Goal: Information Seeking & Learning: Learn about a topic

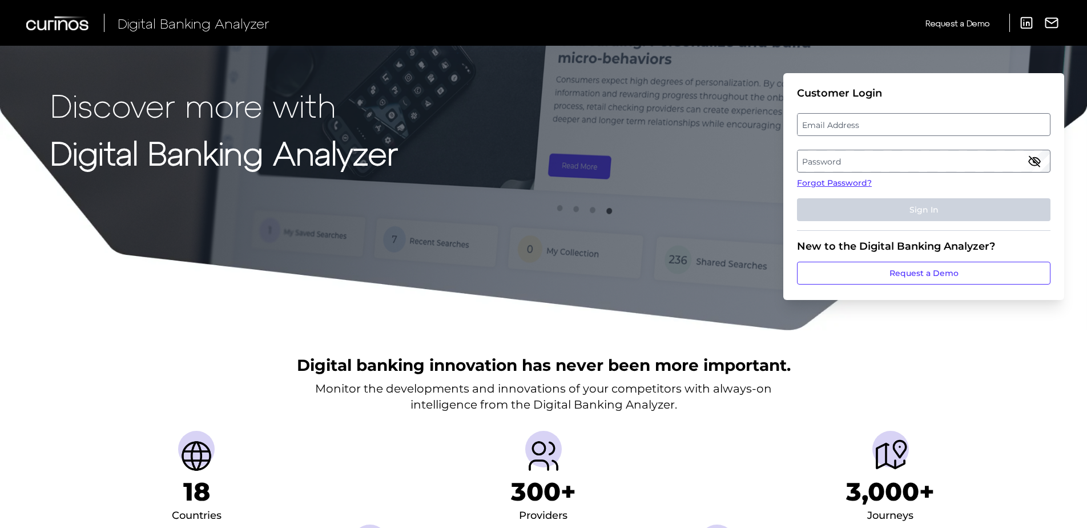
click at [867, 126] on label "Email Address" at bounding box center [924, 124] width 252 height 21
click at [867, 126] on input "email" at bounding box center [924, 124] width 254 height 23
type input "[EMAIL_ADDRESS][DOMAIN_NAME]"
click at [872, 155] on label "Password" at bounding box center [924, 161] width 252 height 21
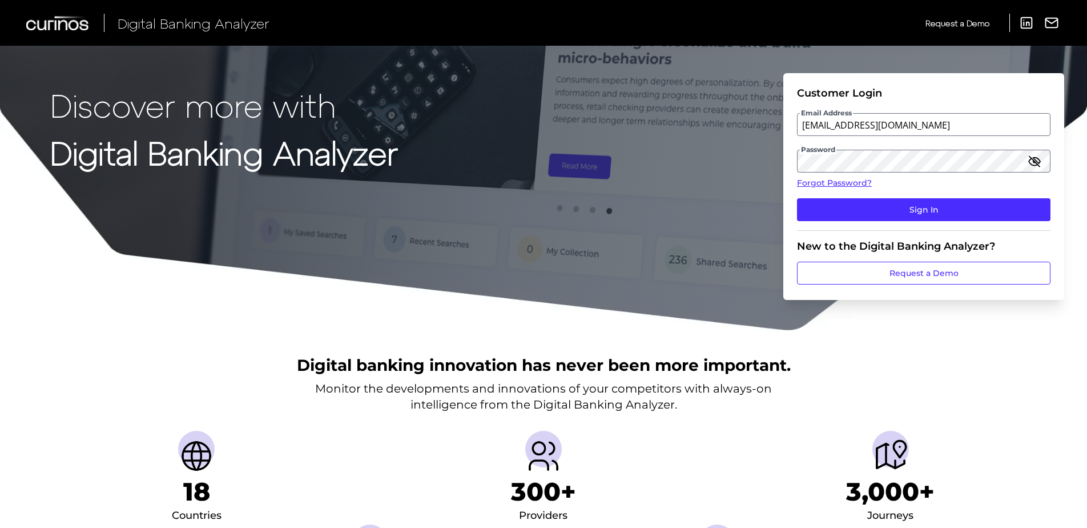
click at [1040, 165] on icon "button" at bounding box center [1035, 161] width 14 height 14
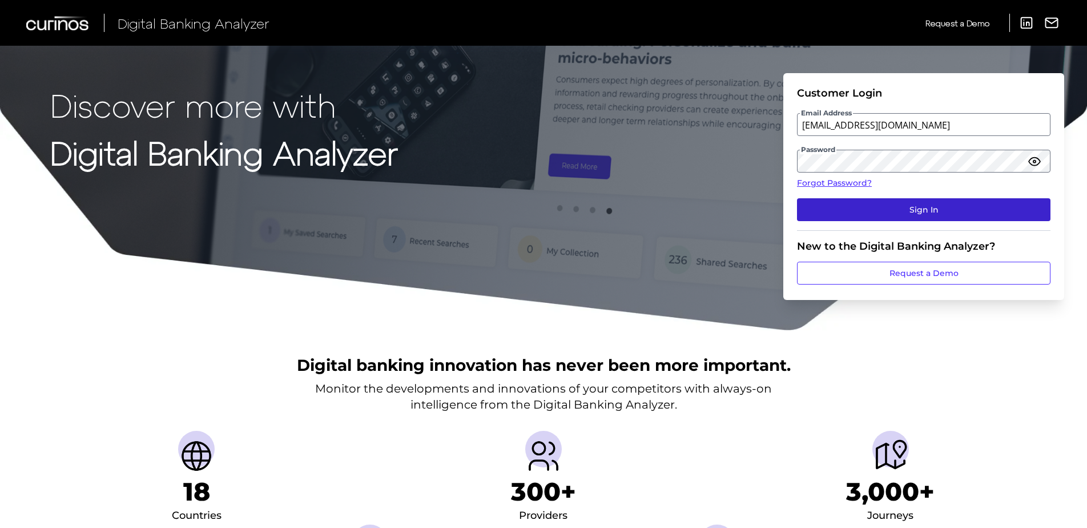
click at [968, 204] on button "Sign In" at bounding box center [924, 209] width 254 height 23
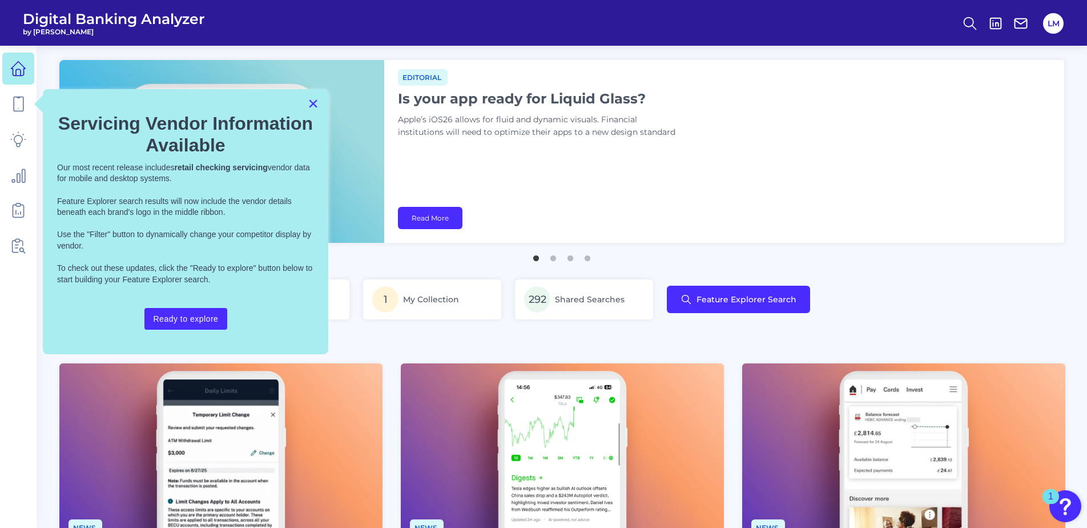
click at [315, 109] on button "×" at bounding box center [313, 103] width 11 height 18
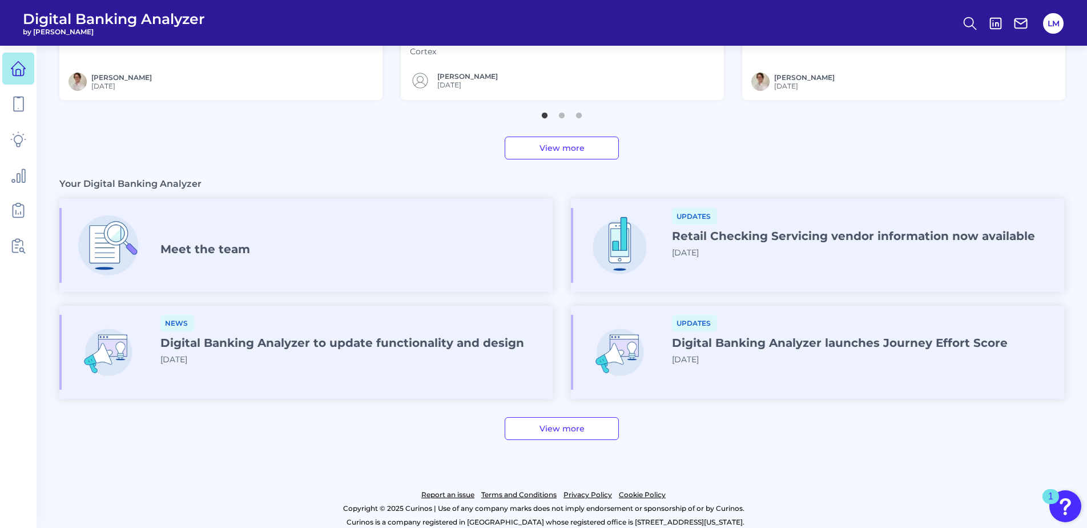
scroll to position [548, 0]
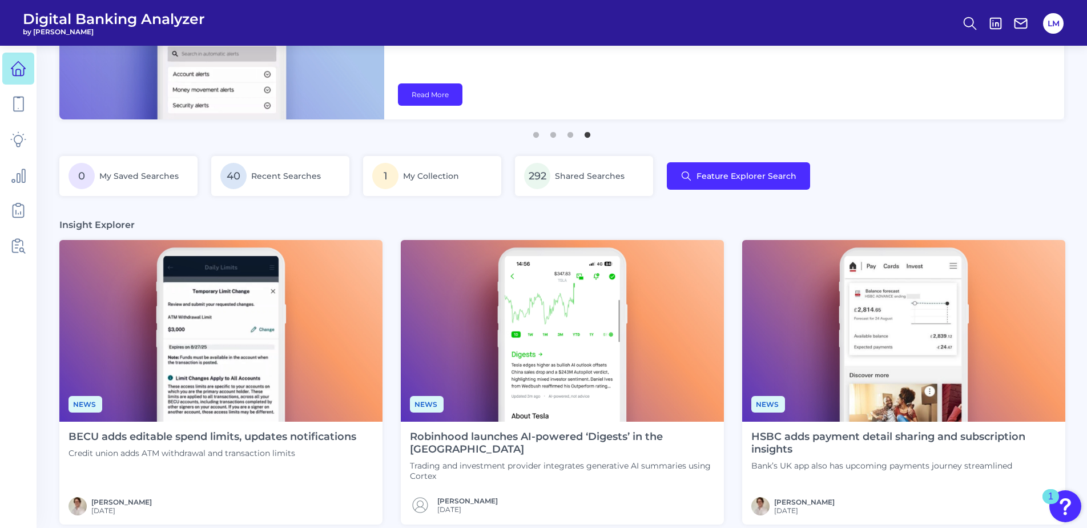
scroll to position [0, 0]
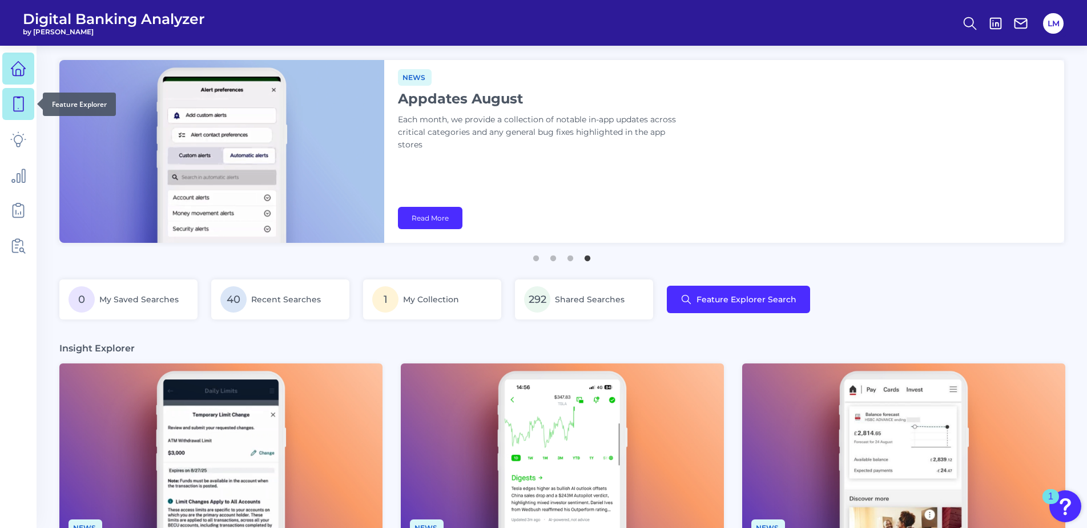
click at [13, 99] on icon at bounding box center [18, 104] width 16 height 16
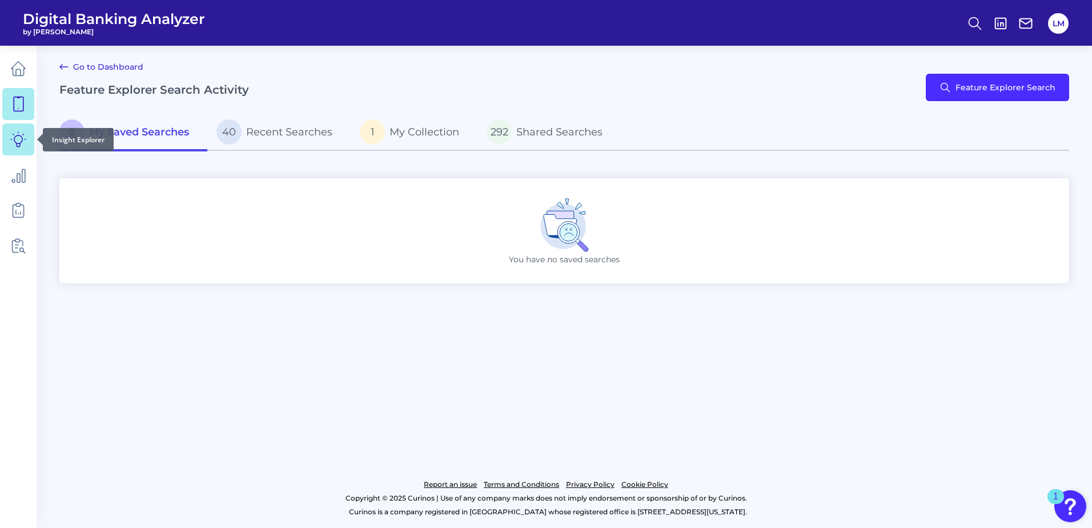
click at [23, 132] on icon at bounding box center [18, 139] width 16 height 16
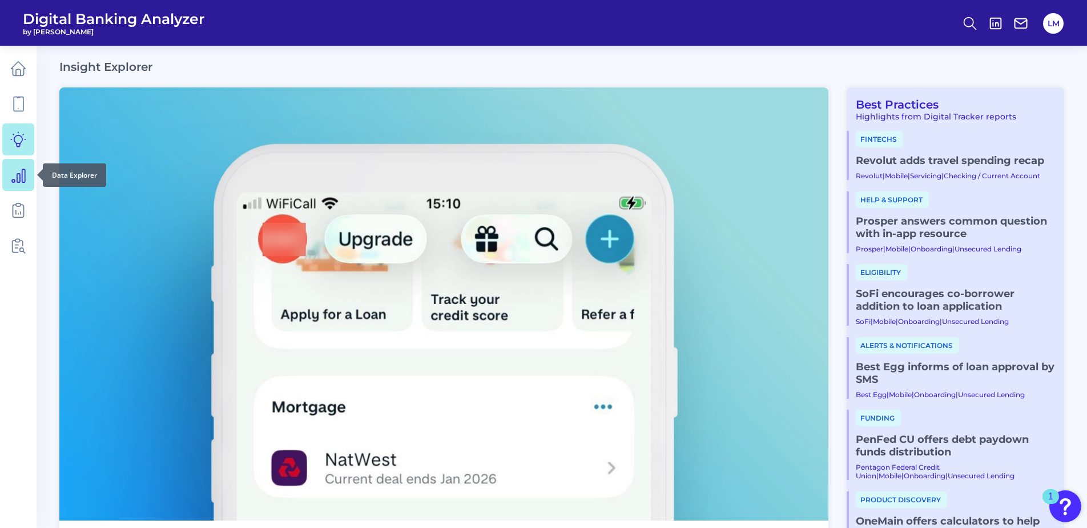
click at [23, 170] on icon at bounding box center [18, 175] width 16 height 16
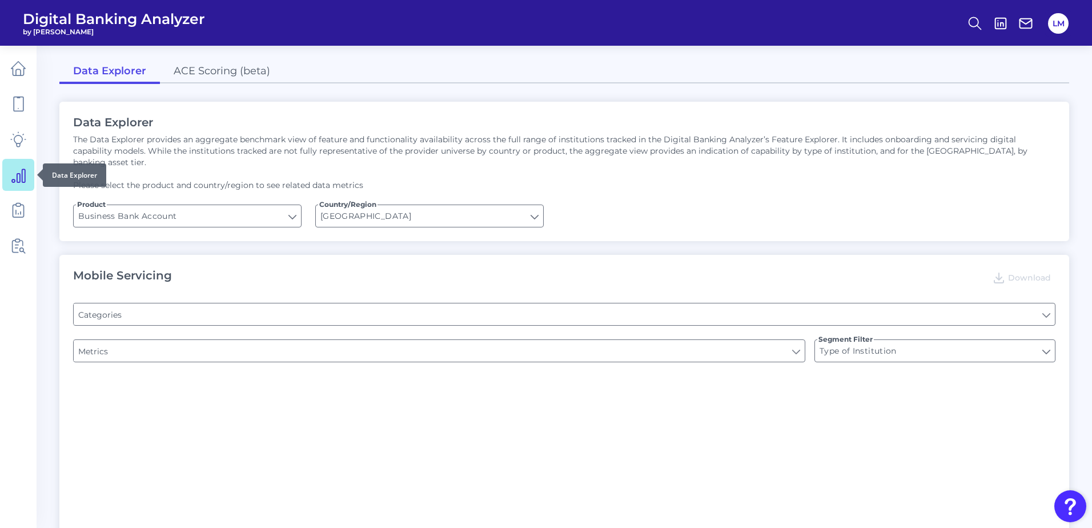
type input "Pre-login Features"
type input "Login"
type input "Channel"
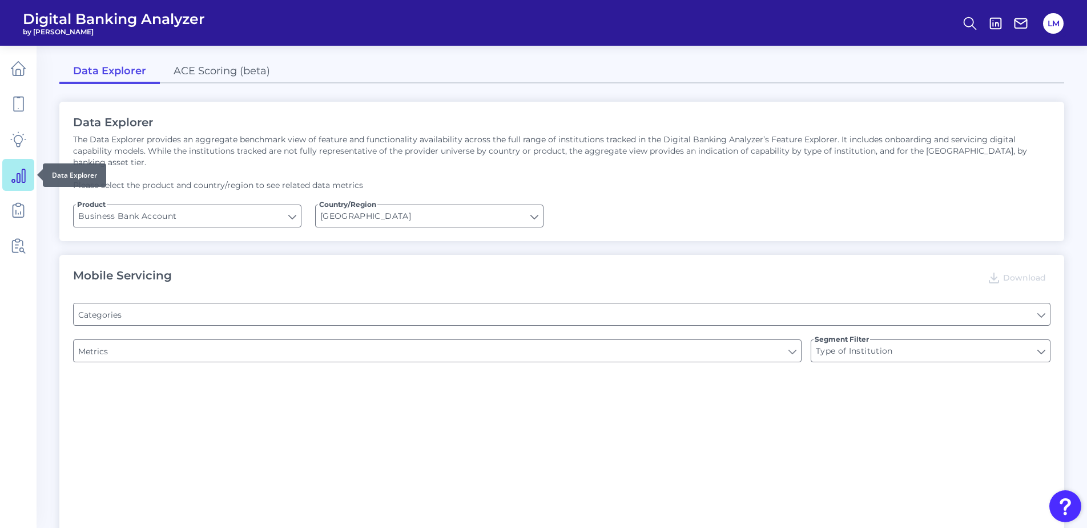
type input "Upon opening the app are users immediately prompted to use Touch/Face ID to log…"
type input "Can you apply for the PRODUCT as a new to brand customer on ANY digital channel?"
type input "Does it offer third-party single sign on?"
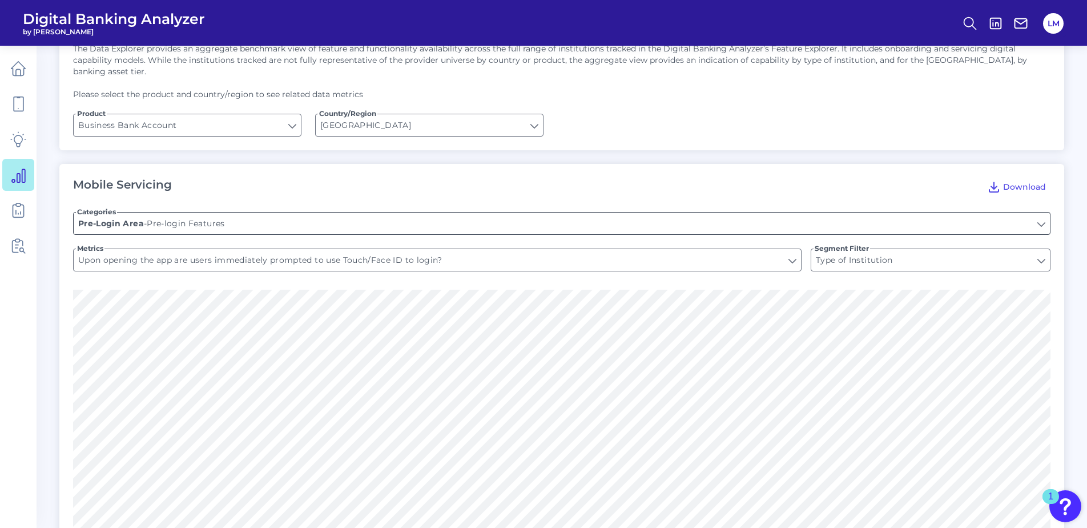
scroll to position [90, 0]
click at [134, 120] on input "Business Bank Account" at bounding box center [187, 126] width 227 height 22
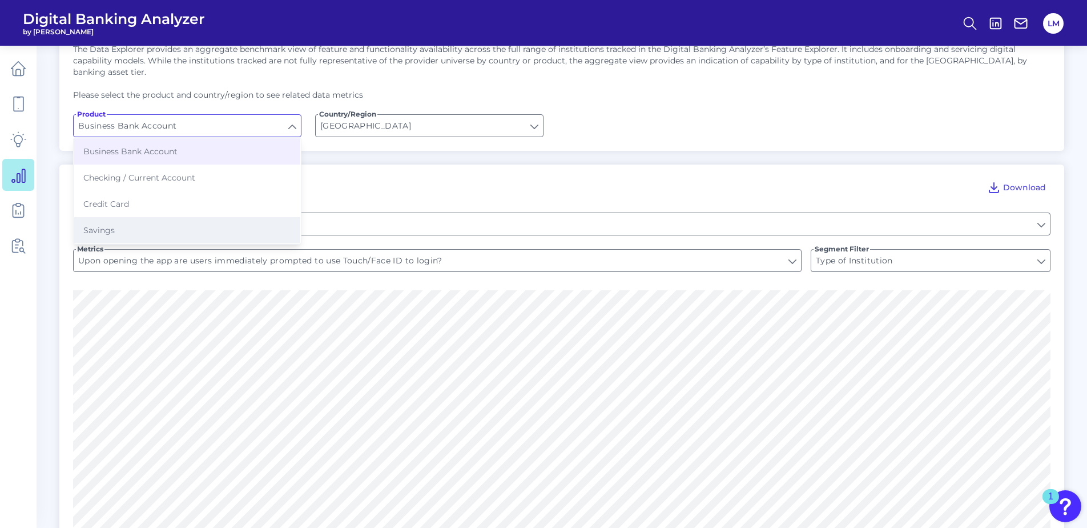
click at [124, 226] on button "Savings" at bounding box center [187, 230] width 226 height 26
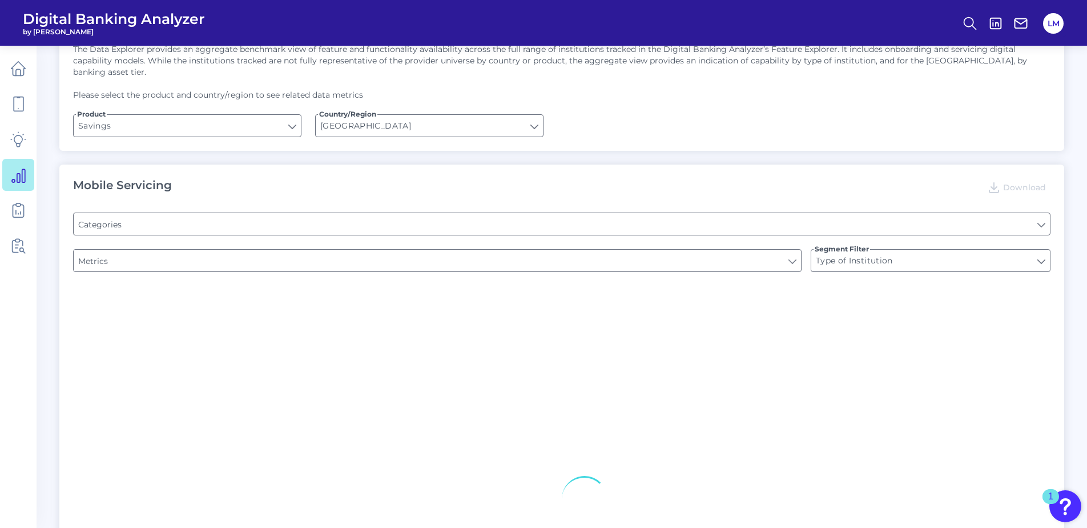
type input "Savings"
type input "Pre-login Transfers"
type input "Website Location Finder"
type input "Pre-Login Support & Contact"
type input "Can you initiate internal transfers pre-login?"
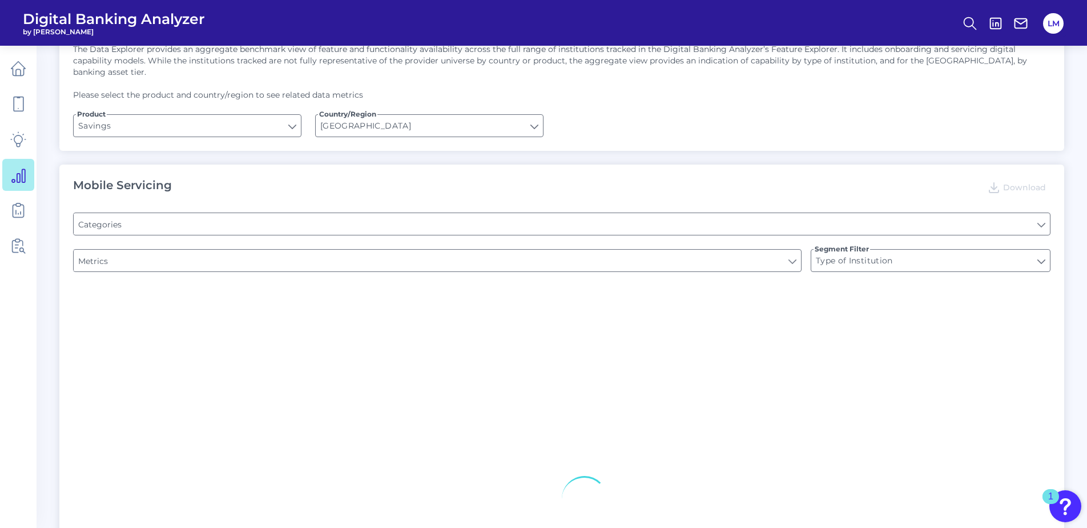
type input "Is there a branch finder?"
type input "Does the site have a FAQs for the onboarding process?"
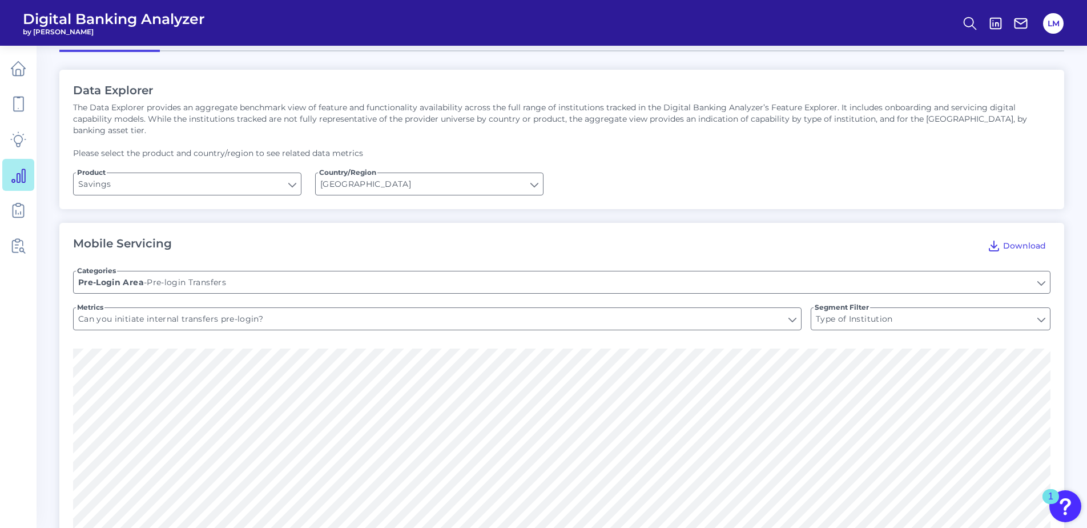
scroll to position [0, 0]
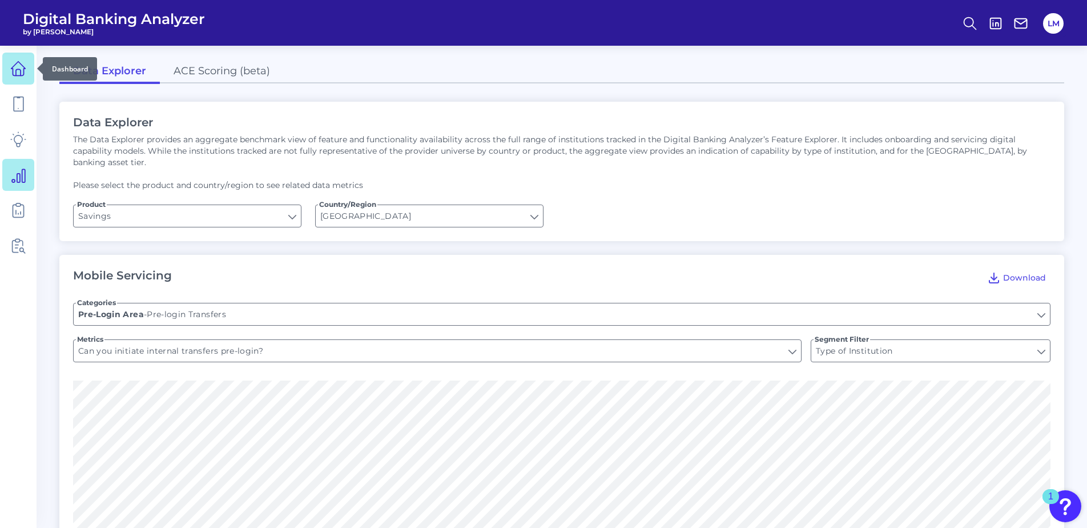
click at [26, 75] on link at bounding box center [18, 69] width 32 height 32
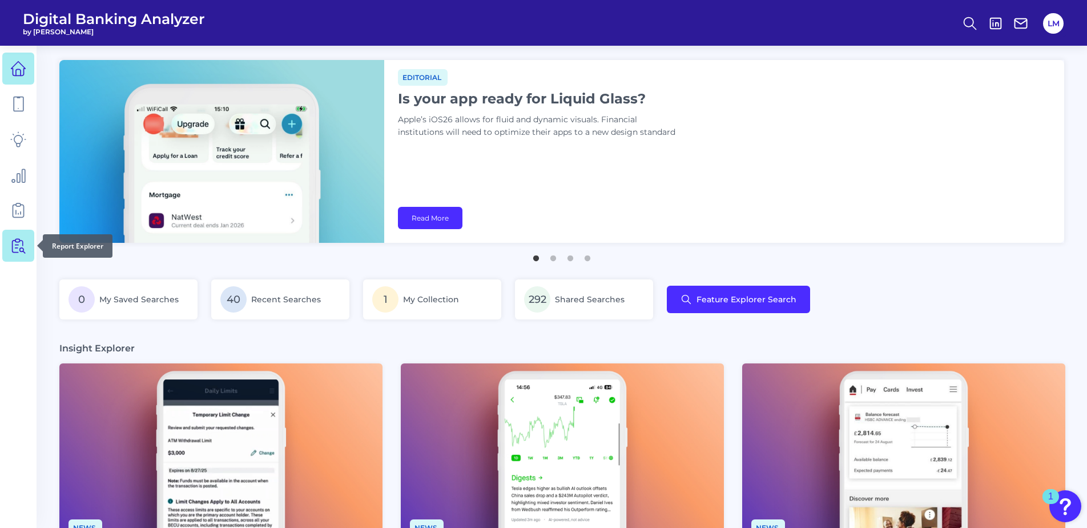
click at [21, 252] on icon at bounding box center [18, 246] width 16 height 16
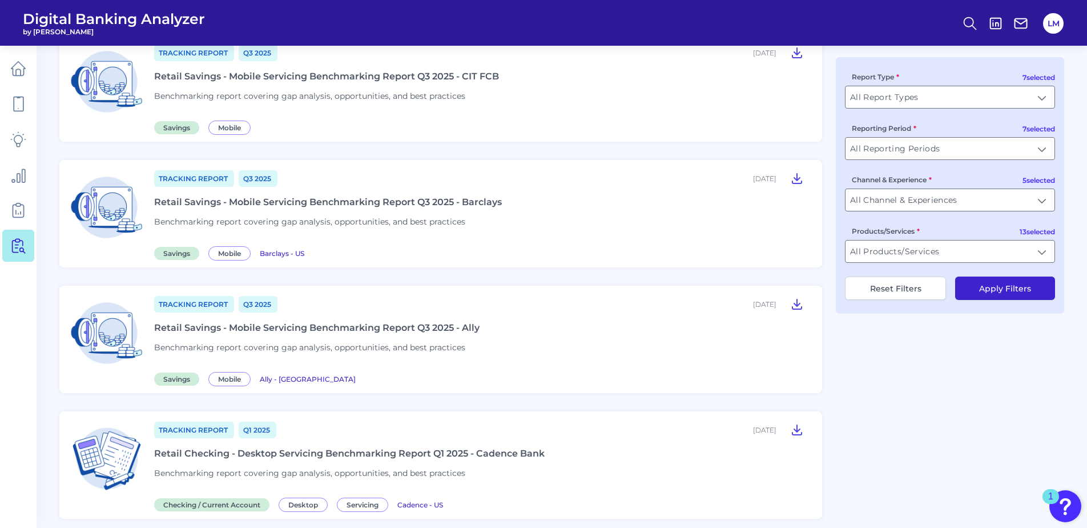
scroll to position [335, 0]
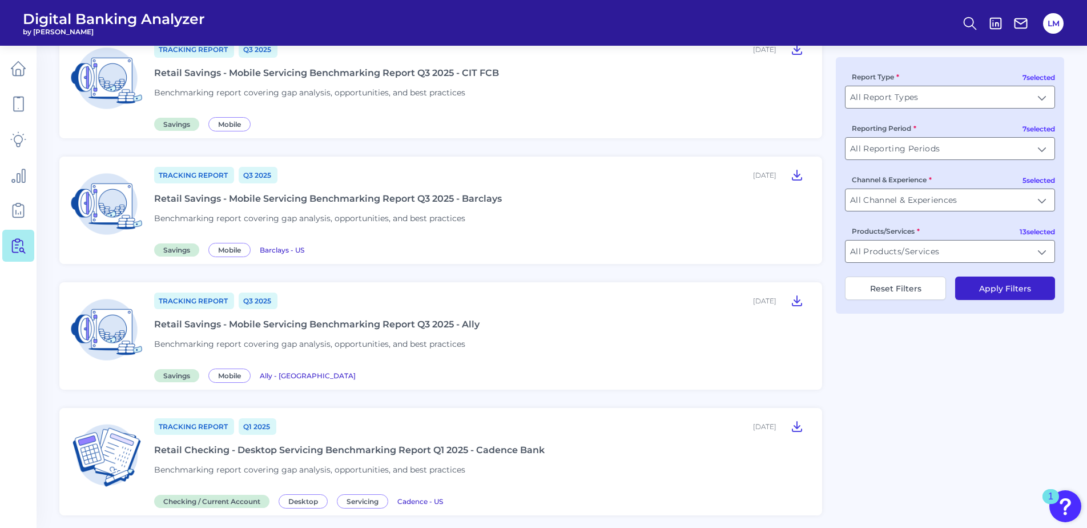
click at [256, 328] on div "Retail Savings - Mobile Servicing Benchmarking Report Q3 2025 - Ally" at bounding box center [316, 324] width 325 height 11
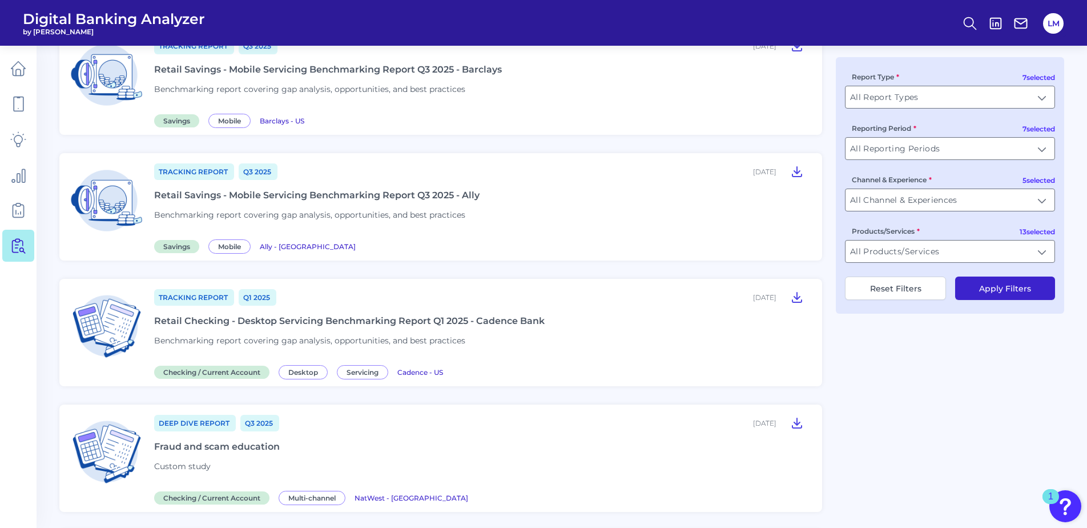
scroll to position [465, 0]
click at [373, 194] on div "Retail Savings - Mobile Servicing Benchmarking Report Q3 2025 - Ally" at bounding box center [316, 194] width 325 height 11
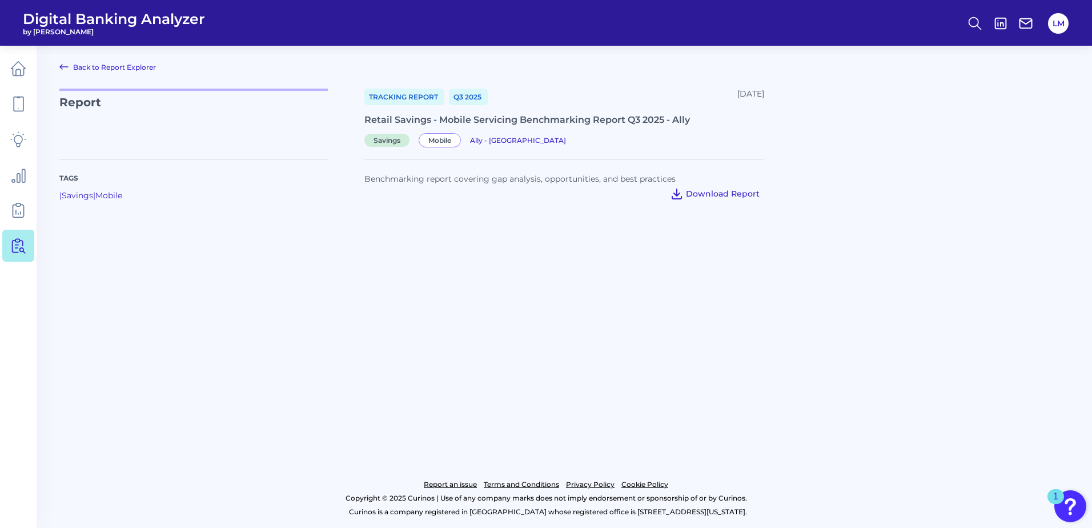
click at [691, 196] on span "Download Report" at bounding box center [723, 193] width 74 height 10
click at [544, 246] on main "Back to Report Explorer Report Tracking Report Q3 [DATE], 2025 Retail Savings -…" at bounding box center [546, 264] width 1092 height 528
click at [17, 76] on icon at bounding box center [18, 69] width 14 height 14
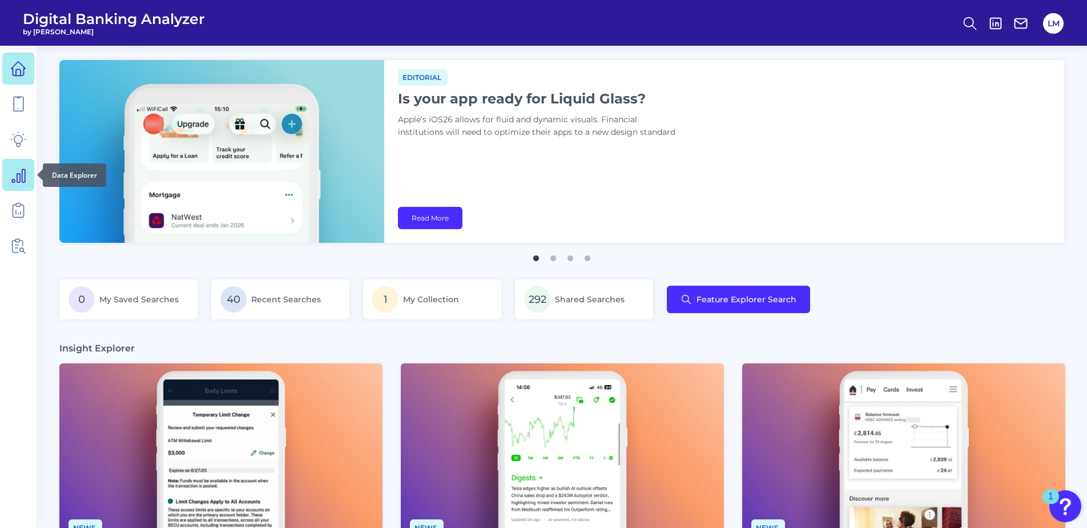
click at [15, 182] on icon at bounding box center [18, 175] width 16 height 16
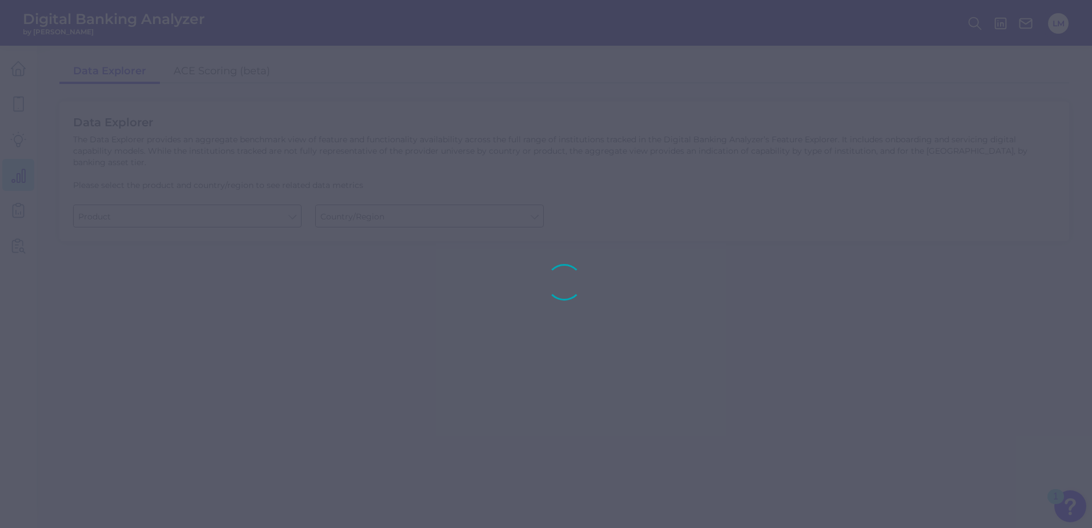
type input "Business Bank Account"
type input "[GEOGRAPHIC_DATA]"
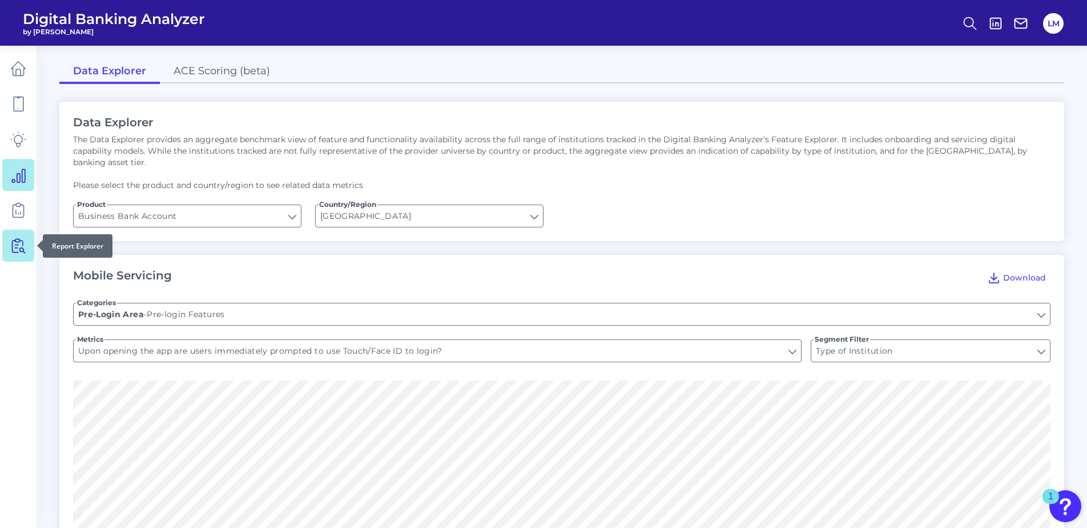
click at [13, 234] on link at bounding box center [18, 246] width 32 height 32
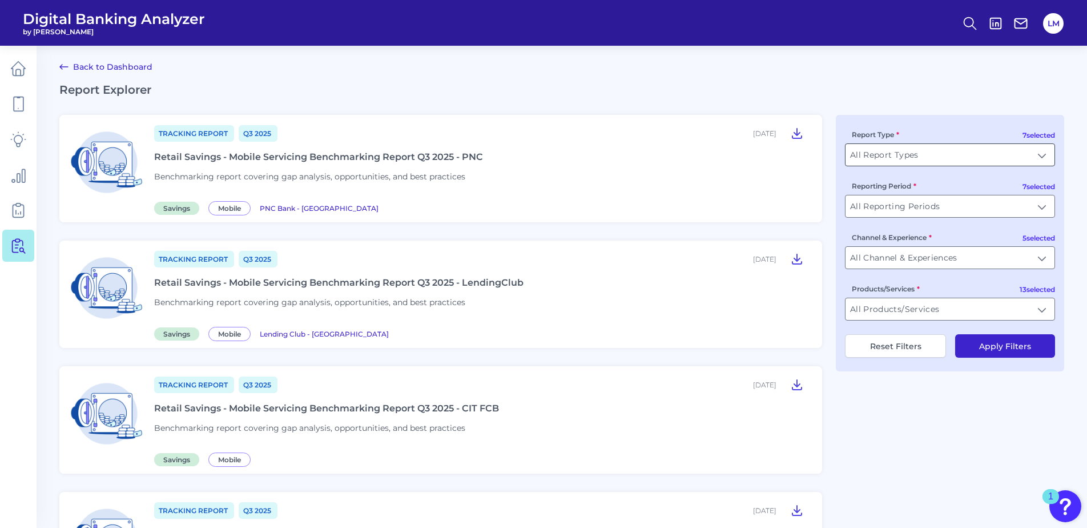
click at [923, 158] on input "All Report Types" at bounding box center [950, 155] width 209 height 22
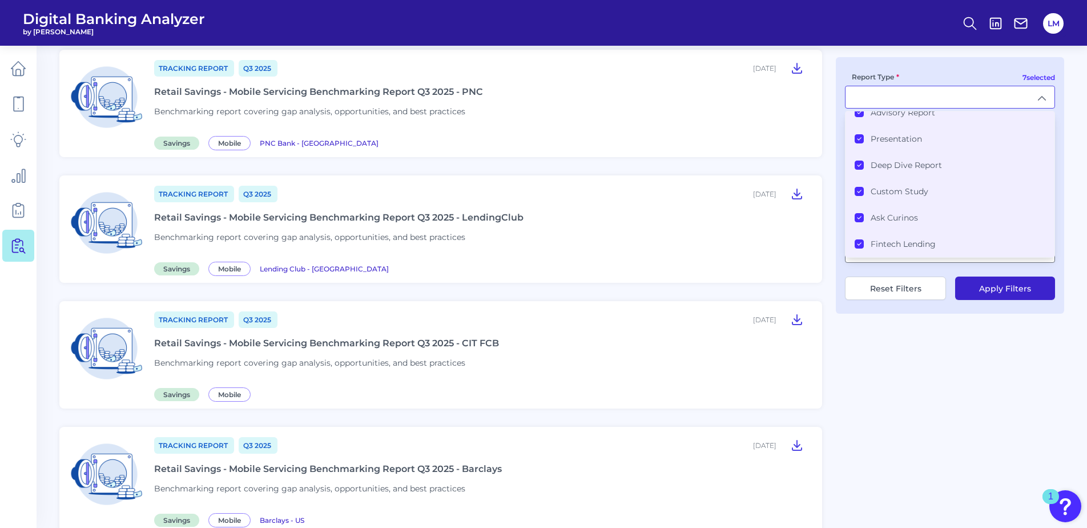
scroll to position [66, 0]
type input "All Report Types"
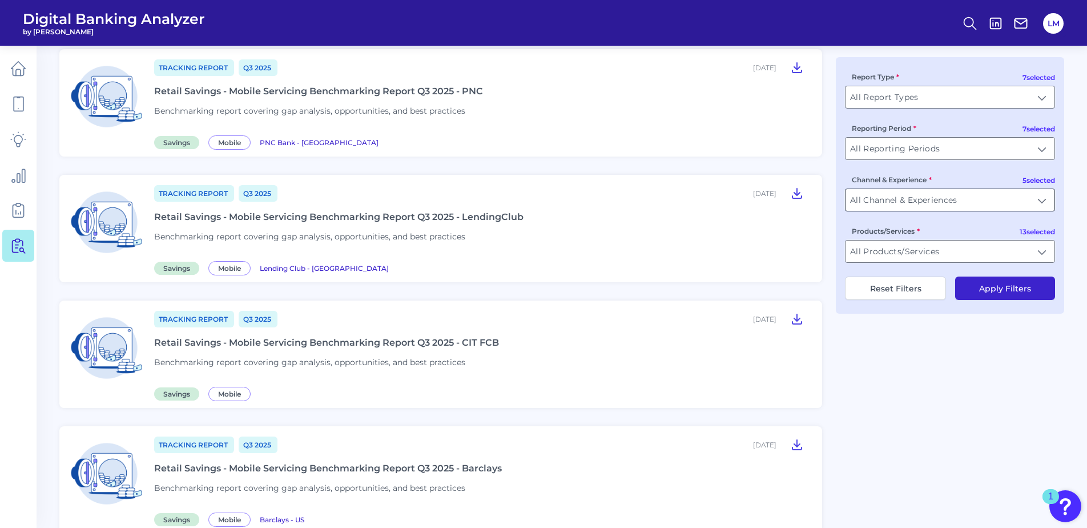
click at [888, 202] on input "All Channel & Experiences" at bounding box center [950, 200] width 209 height 22
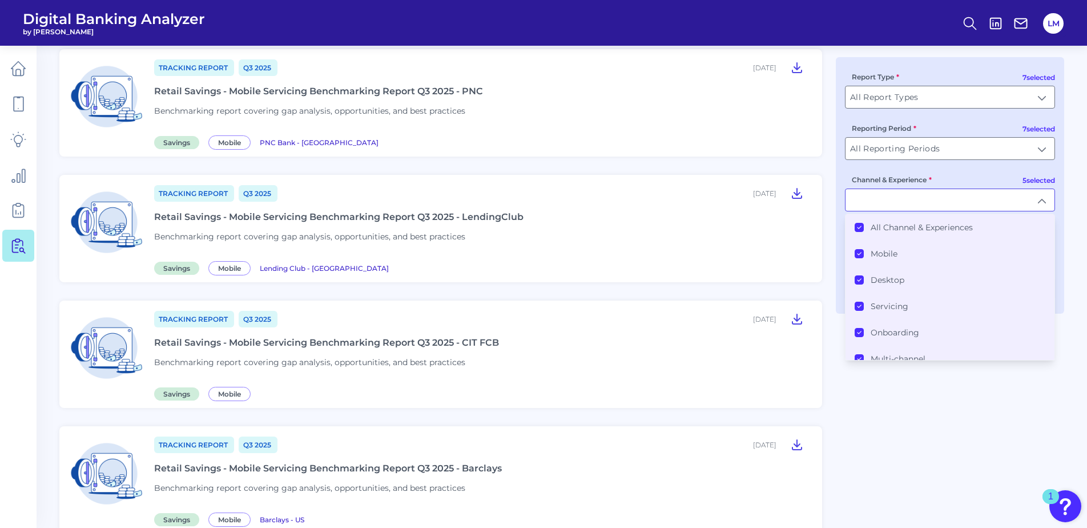
scroll to position [12, 0]
type input "All Channel & Experiences"
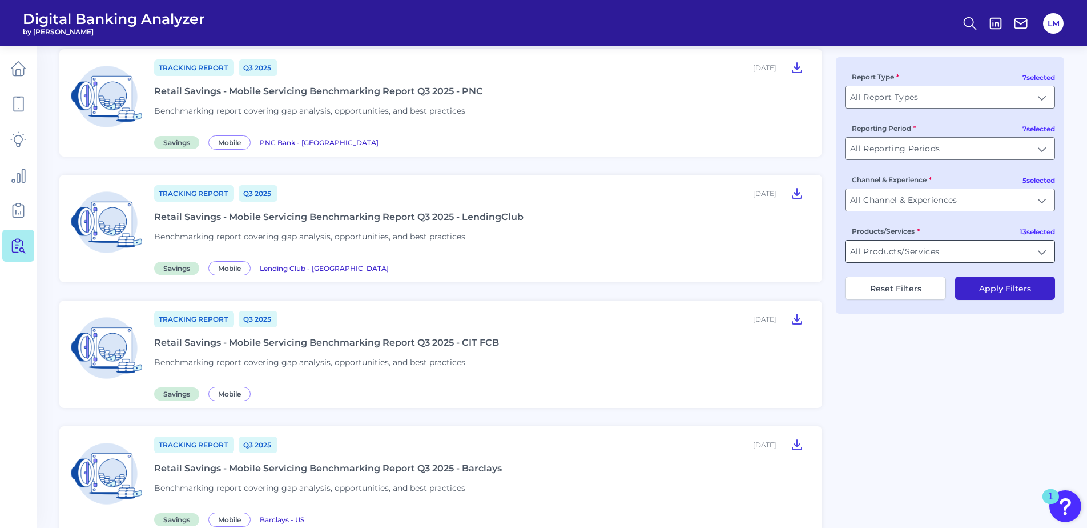
click at [925, 252] on input "All Products/Services" at bounding box center [950, 251] width 209 height 22
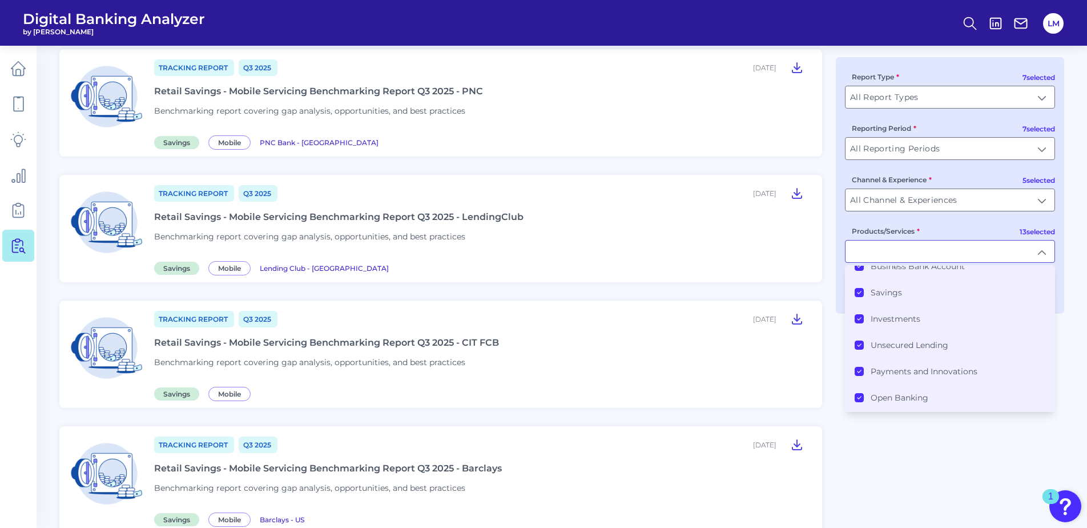
scroll to position [0, 0]
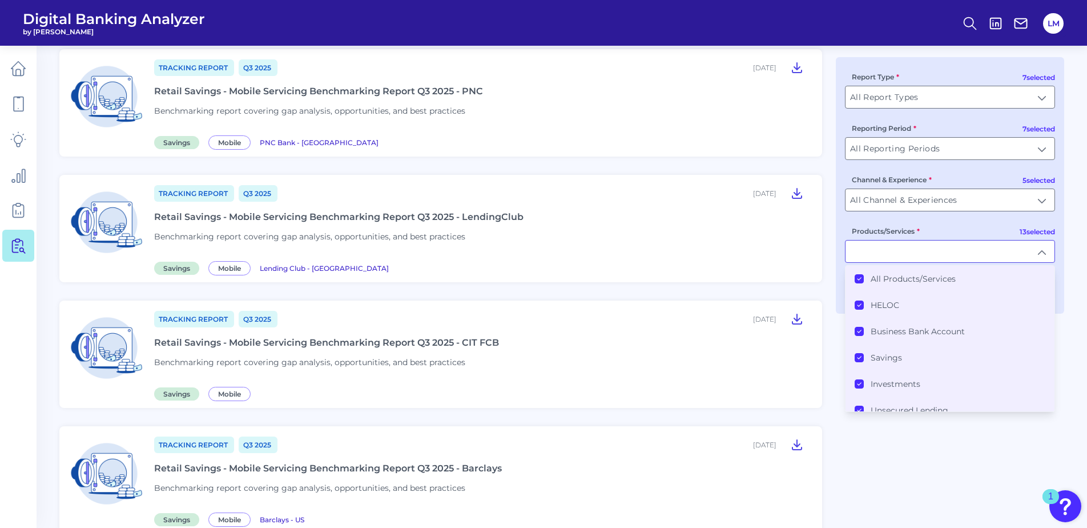
click at [927, 277] on label "All Products/Services" at bounding box center [913, 279] width 85 height 10
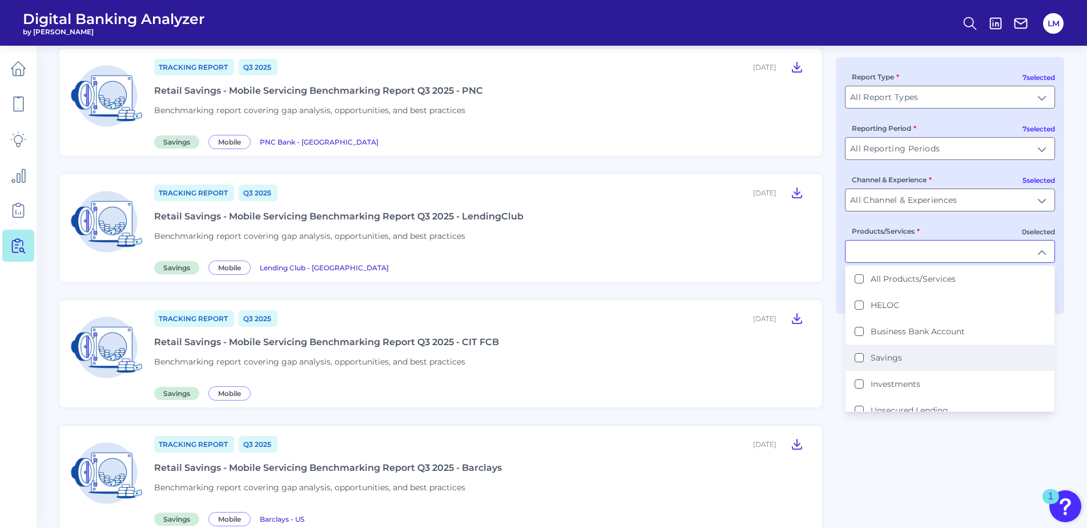
click at [888, 356] on label "Savings" at bounding box center [886, 357] width 31 height 10
type input "Savings"
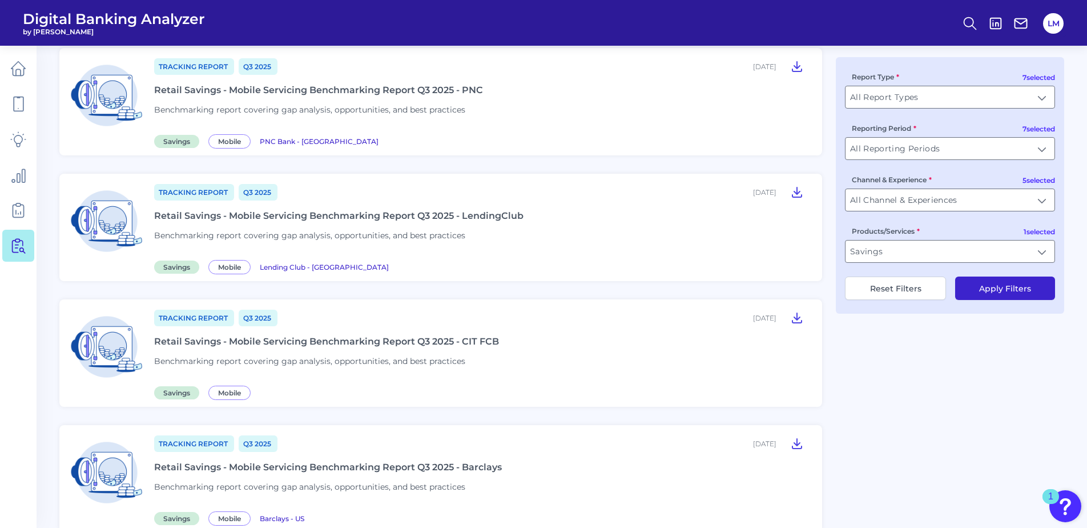
click at [992, 291] on button "Apply Filters" at bounding box center [1005, 287] width 100 height 23
